Goal: Information Seeking & Learning: Learn about a topic

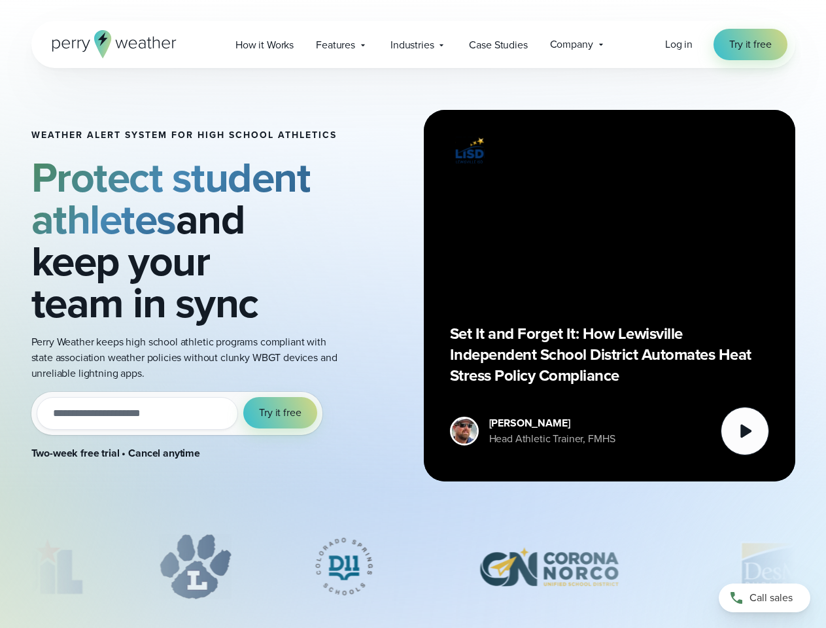
click at [413, 314] on div "Weather Alert System for High School Athletics Protect student athletes and kee…" at bounding box center [413, 295] width 764 height 455
click at [413, 44] on span "Industries" at bounding box center [412, 45] width 43 height 16
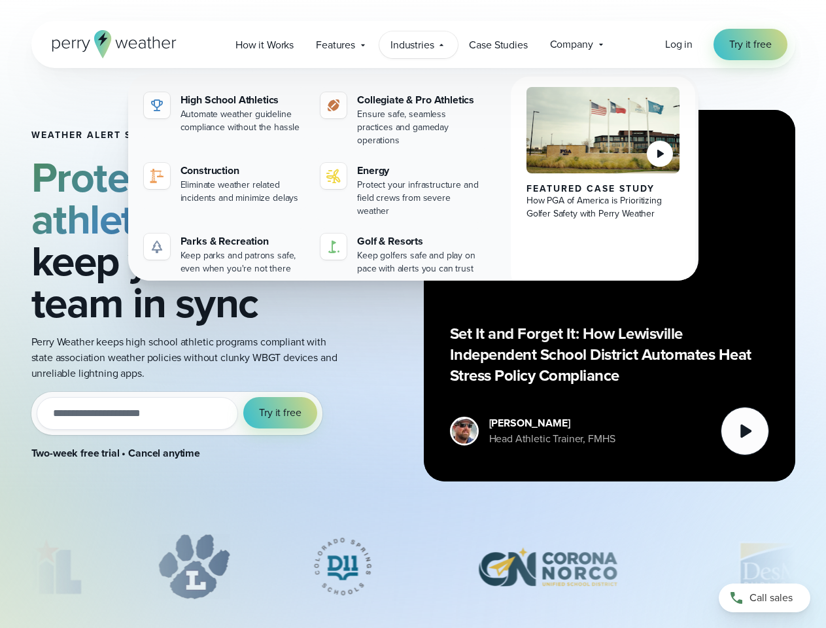
click at [177, 414] on input "email" at bounding box center [138, 413] width 202 height 33
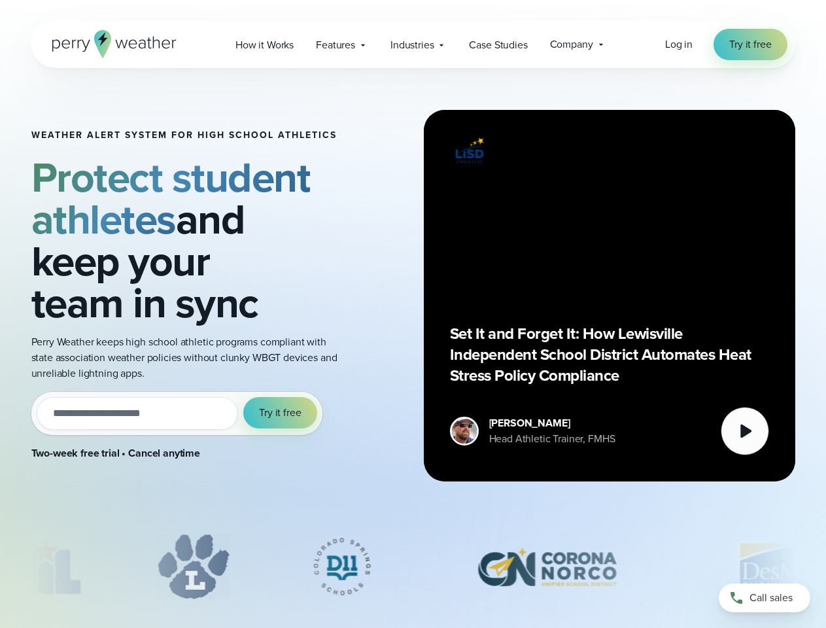
click at [281, 413] on span "Try it free" at bounding box center [280, 413] width 42 height 16
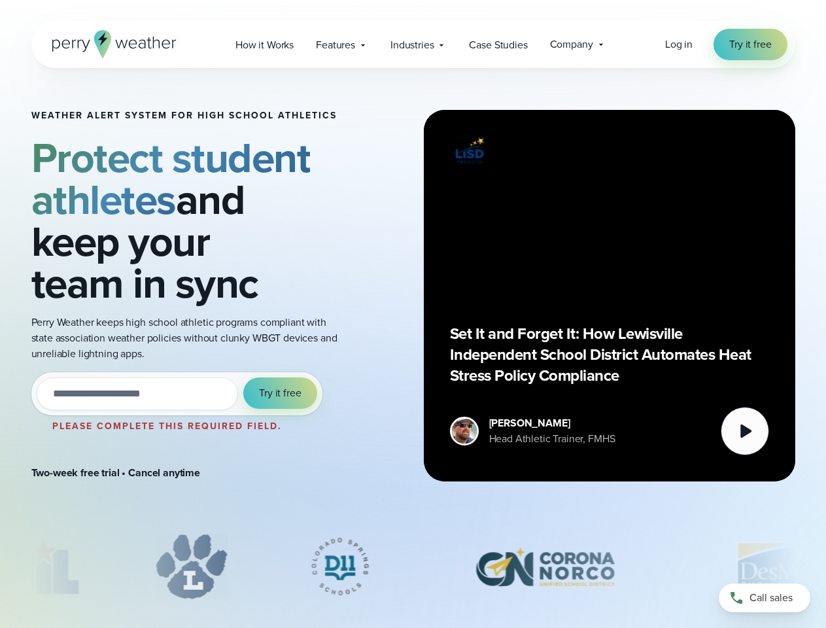
click at [610, 296] on div "Set It and Forget It: How Lewisville Independent School District Automates Heat…" at bounding box center [609, 295] width 319 height 319
click at [745, 431] on icon at bounding box center [746, 432] width 11 height 14
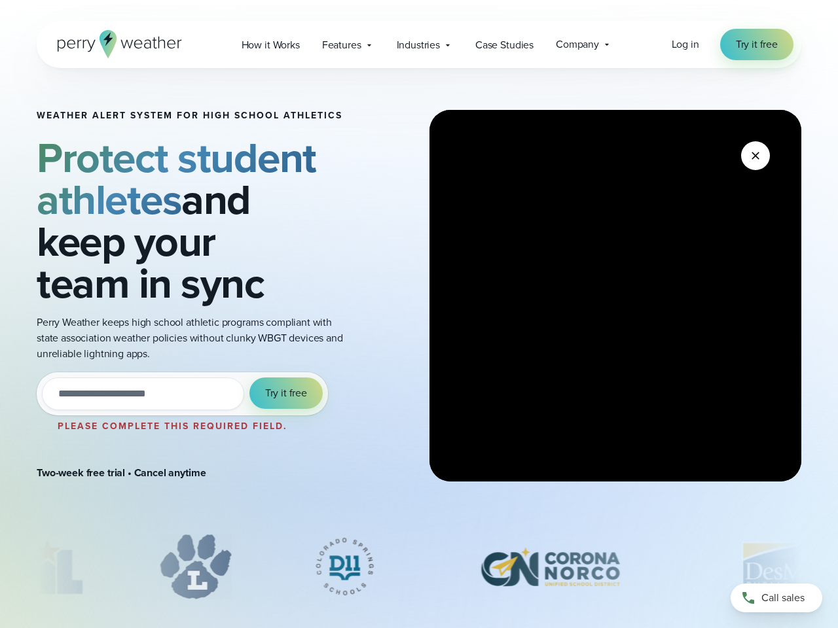
click at [414, 567] on div "slideshow" at bounding box center [419, 566] width 764 height 65
click at [0, 567] on div at bounding box center [419, 570] width 838 height 72
